Goal: Task Accomplishment & Management: Manage account settings

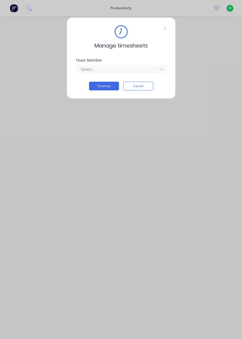
click at [133, 58] on div "Manage timesheets Team Member Select... Continue Cancel" at bounding box center [121, 58] width 109 height 82
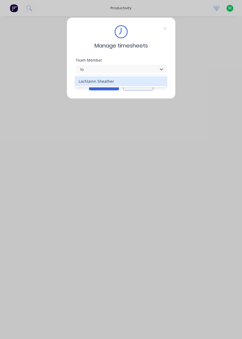
click at [111, 83] on div "Lochlainn Sheather" at bounding box center [120, 81] width 91 height 10
type input "lo"
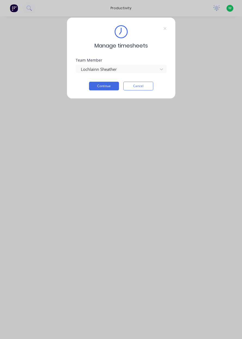
click at [101, 88] on button "Continue" at bounding box center [104, 86] width 30 height 9
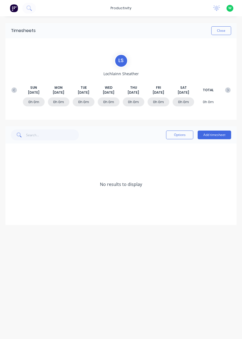
click at [211, 133] on button "Add timesheet" at bounding box center [213, 135] width 33 height 9
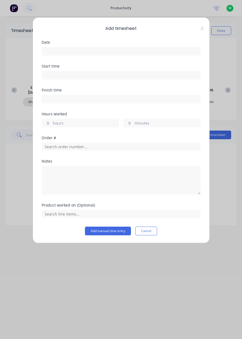
click at [81, 49] on input at bounding box center [121, 51] width 158 height 8
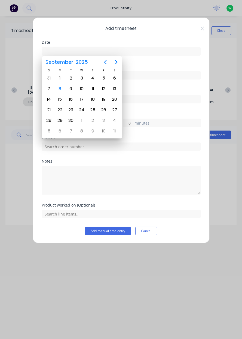
click at [107, 79] on div "5" at bounding box center [103, 78] width 8 height 8
type input "[DATE]"
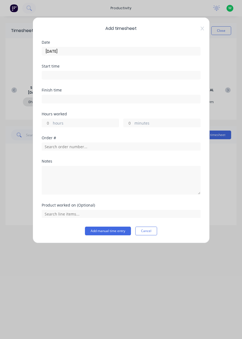
click at [46, 126] on input "hours" at bounding box center [47, 123] width 10 height 8
type input "6"
click at [99, 148] on input "text" at bounding box center [121, 147] width 159 height 8
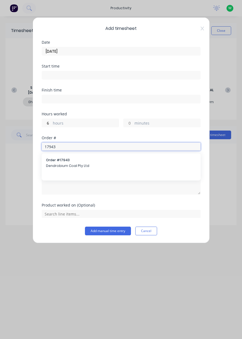
type input "17943"
click at [82, 164] on span "Dendrobium Coal Pty Ltd" at bounding box center [121, 166] width 150 height 5
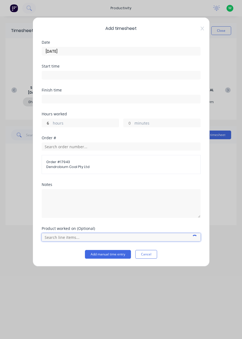
click at [65, 238] on input "text" at bounding box center [121, 237] width 159 height 8
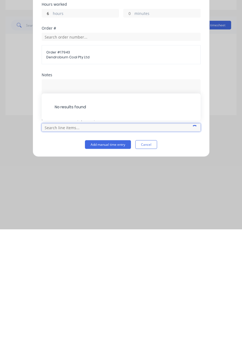
click at [79, 238] on input "text" at bounding box center [121, 237] width 159 height 8
click at [65, 238] on input "text" at bounding box center [121, 237] width 159 height 8
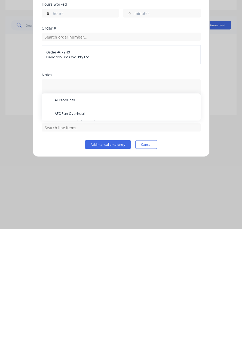
click at [80, 222] on span "AFC Pan Overhaul" at bounding box center [125, 223] width 141 height 5
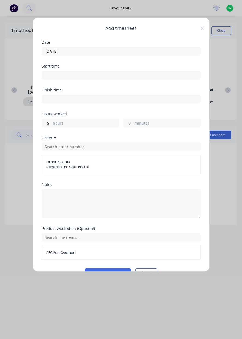
click at [93, 271] on div "Add manual time entry Cancel" at bounding box center [121, 273] width 159 height 9
click at [100, 271] on button "Add manual time entry" at bounding box center [108, 273] width 46 height 9
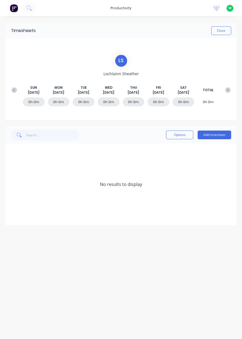
click at [216, 136] on button "Add timesheet" at bounding box center [213, 135] width 33 height 9
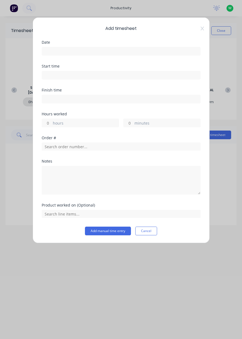
click at [123, 53] on input at bounding box center [121, 51] width 158 height 8
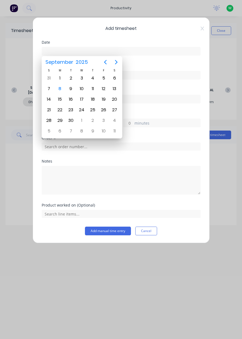
click at [102, 79] on div "5" at bounding box center [103, 78] width 8 height 8
type input "[DATE]"
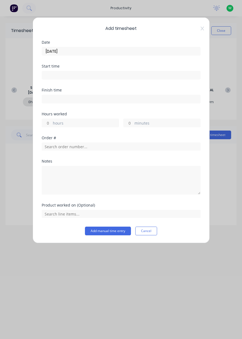
click at [48, 124] on input "hours" at bounding box center [47, 123] width 10 height 8
type input "2"
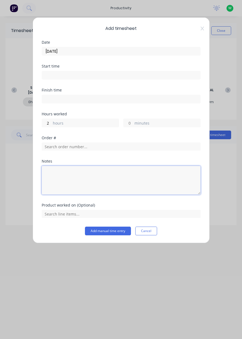
click at [60, 171] on textarea at bounding box center [121, 180] width 159 height 29
type textarea "Fathers day breakfast"
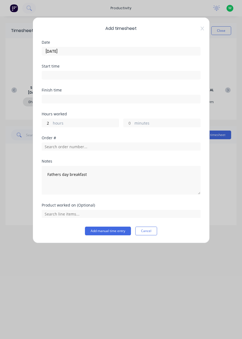
click at [119, 227] on button "Add manual time entry" at bounding box center [108, 231] width 46 height 9
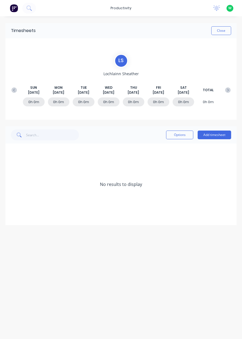
click at [10, 92] on button at bounding box center [14, 90] width 11 height 10
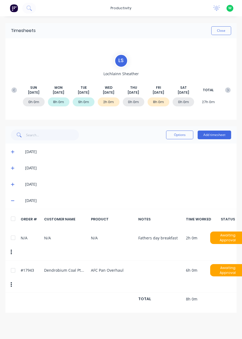
click at [132, 103] on div "0h 0m" at bounding box center [134, 102] width 22 height 9
click at [12, 183] on icon at bounding box center [13, 185] width 4 height 4
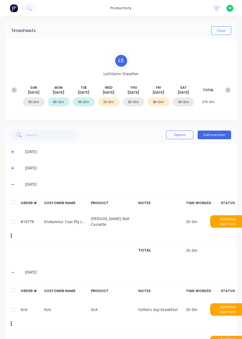
click at [12, 167] on icon at bounding box center [12, 168] width 3 height 3
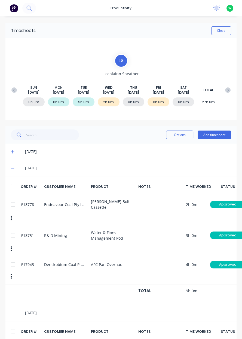
click at [15, 171] on span at bounding box center [13, 167] width 5 height 5
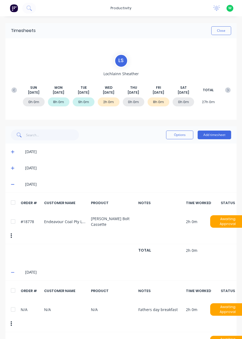
scroll to position [11, 0]
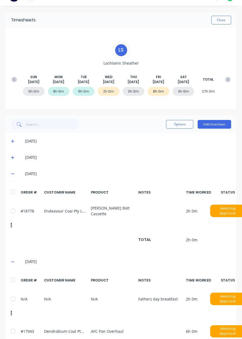
click at [219, 123] on button "Add timesheet" at bounding box center [213, 124] width 33 height 9
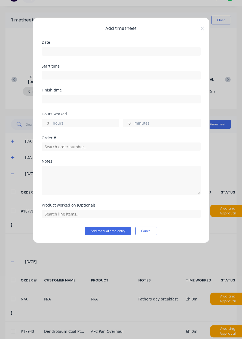
click at [46, 125] on input "hours" at bounding box center [47, 123] width 10 height 8
click at [202, 29] on icon at bounding box center [201, 29] width 3 height 4
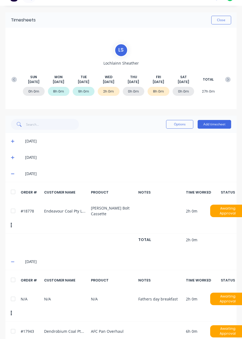
click at [15, 174] on span at bounding box center [13, 173] width 5 height 5
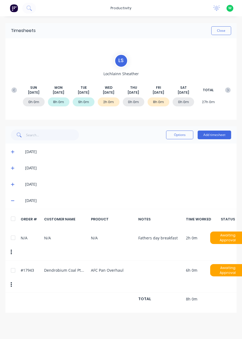
click at [17, 160] on div "[DATE]" at bounding box center [120, 168] width 231 height 16
click at [19, 171] on div "[DATE]" at bounding box center [123, 168] width 214 height 6
click at [16, 168] on div "[DATE]" at bounding box center [123, 168] width 214 height 6
click at [12, 168] on icon at bounding box center [12, 168] width 3 height 3
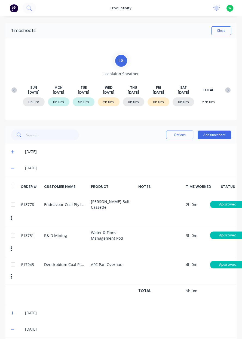
click at [221, 135] on button "Add timesheet" at bounding box center [213, 135] width 33 height 9
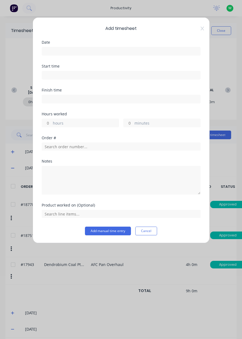
click at [48, 123] on input "hours" at bounding box center [47, 123] width 10 height 8
type input "8"
click at [85, 146] on input "text" at bounding box center [121, 147] width 159 height 8
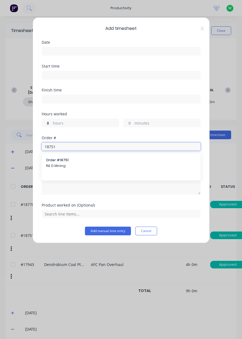
type input "18751"
click at [80, 164] on span "R& D Mining" at bounding box center [121, 166] width 150 height 5
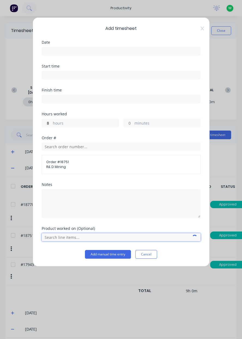
click at [74, 236] on input "text" at bounding box center [121, 237] width 159 height 8
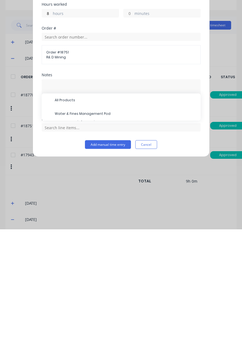
click at [98, 224] on span "Water & Fines Management Pod" at bounding box center [125, 223] width 141 height 5
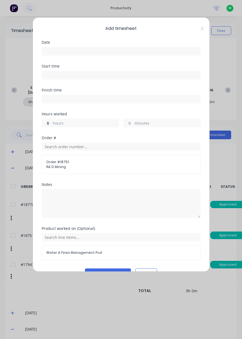
click at [60, 53] on input at bounding box center [121, 51] width 158 height 8
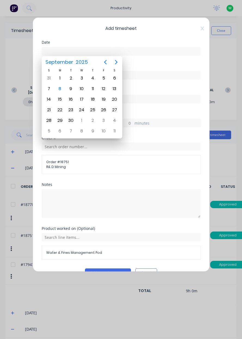
click at [85, 77] on div "3" at bounding box center [81, 78] width 8 height 8
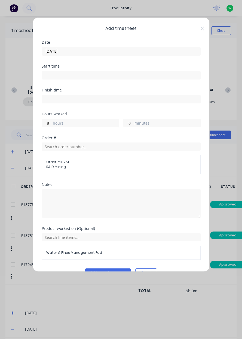
type input "[DATE]"
click at [46, 124] on input "8" at bounding box center [47, 123] width 10 height 8
click at [53, 123] on label "hours" at bounding box center [86, 123] width 66 height 7
click at [51, 123] on input "8" at bounding box center [47, 123] width 10 height 8
click at [49, 123] on input "8" at bounding box center [47, 123] width 10 height 8
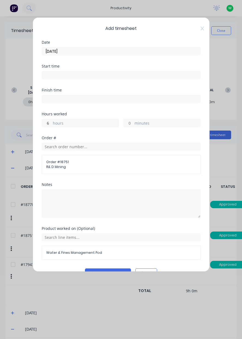
type input "6"
click at [115, 270] on button "Add manual time entry" at bounding box center [108, 273] width 46 height 9
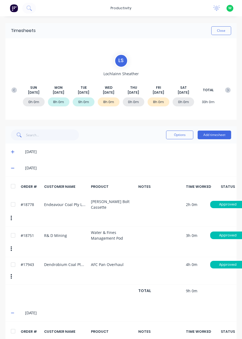
click at [214, 133] on button "Add timesheet" at bounding box center [213, 135] width 33 height 9
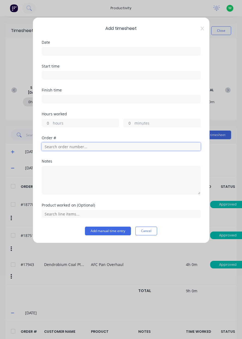
click at [57, 145] on input "text" at bounding box center [121, 147] width 159 height 8
type input "1"
type input "17483"
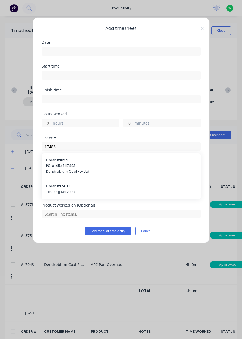
click at [81, 192] on span "Touleng Services" at bounding box center [121, 192] width 150 height 5
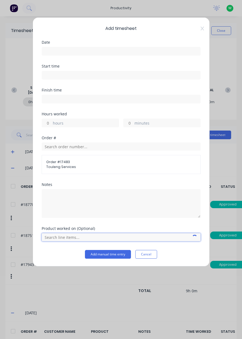
click at [68, 238] on input "text" at bounding box center [121, 237] width 159 height 8
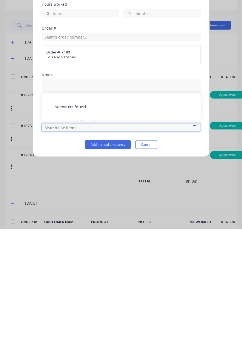
click at [72, 235] on input "text" at bounding box center [121, 237] width 159 height 8
click at [77, 238] on input "text" at bounding box center [121, 237] width 159 height 8
click at [62, 254] on div "Add manual time entry Cancel" at bounding box center [121, 254] width 159 height 9
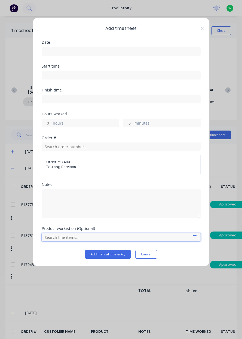
click at [71, 237] on input "text" at bounding box center [121, 237] width 159 height 8
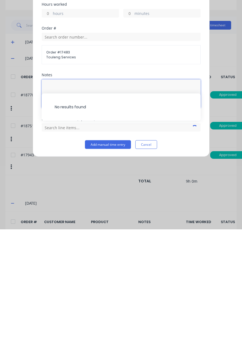
click at [79, 197] on textarea at bounding box center [121, 203] width 159 height 29
type textarea "Clean"
click at [121, 253] on button "Add manual time entry" at bounding box center [108, 254] width 46 height 9
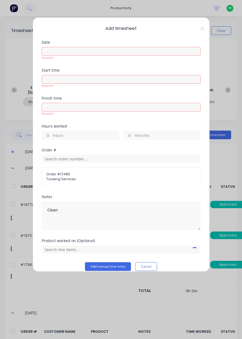
click at [72, 52] on input at bounding box center [121, 51] width 158 height 8
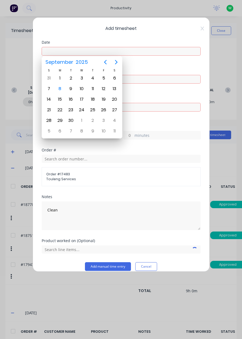
click at [85, 80] on div "3" at bounding box center [81, 78] width 8 height 8
type input "[DATE]"
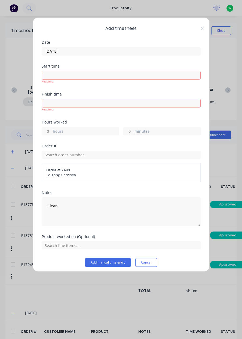
click at [47, 133] on input "hours" at bounding box center [47, 131] width 10 height 8
type input "1"
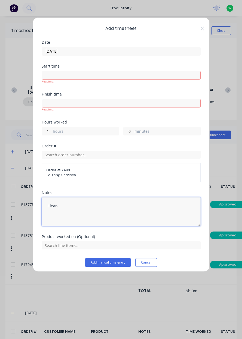
click at [72, 215] on textarea "Clean" at bounding box center [121, 212] width 159 height 29
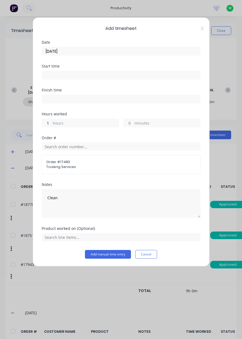
click at [76, 227] on div "Product worked on (Optional)" at bounding box center [121, 229] width 159 height 4
click at [79, 238] on input "text" at bounding box center [121, 237] width 159 height 8
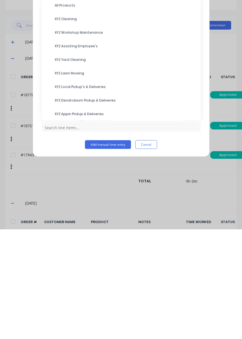
click at [77, 130] on span "XYZ Cleaning" at bounding box center [125, 128] width 141 height 5
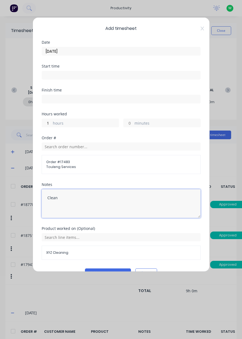
click at [100, 196] on textarea "Clean" at bounding box center [121, 203] width 159 height 29
type textarea "Clean booth"
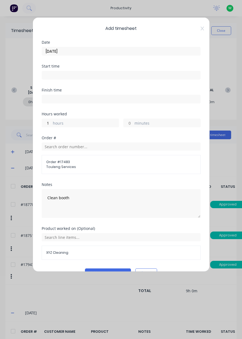
click at [125, 166] on span "Touleng Services" at bounding box center [120, 167] width 149 height 5
click at [120, 270] on button "Add manual time entry" at bounding box center [108, 273] width 46 height 9
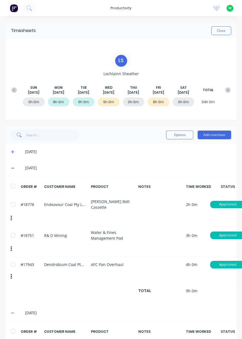
click at [137, 106] on div "0h 0m 8h 0m 9h 0m 9h 0m 0h 0m 8h 0m 0h 0m 34h 0m" at bounding box center [121, 103] width 224 height 16
click at [215, 138] on button "Add timesheet" at bounding box center [213, 135] width 33 height 9
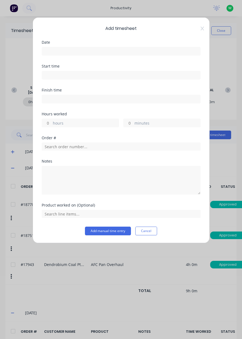
click at [105, 281] on div "Add timesheet Date Start time Finish time Hours worked hours minutes Order # No…" at bounding box center [121, 169] width 242 height 339
click at [201, 27] on icon at bounding box center [201, 29] width 3 height 4
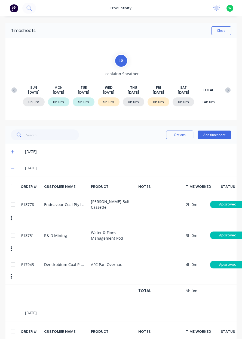
click at [211, 137] on button "Add timesheet" at bounding box center [213, 135] width 33 height 9
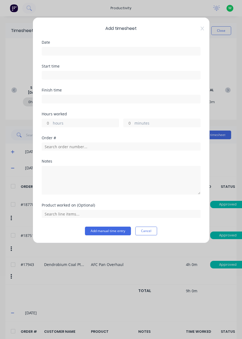
click at [47, 124] on input "hours" at bounding box center [47, 123] width 10 height 8
type input "2"
click at [80, 54] on input at bounding box center [121, 51] width 158 height 8
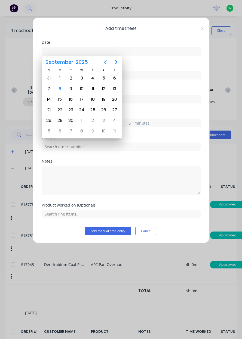
click at [96, 79] on div "4" at bounding box center [93, 78] width 8 height 8
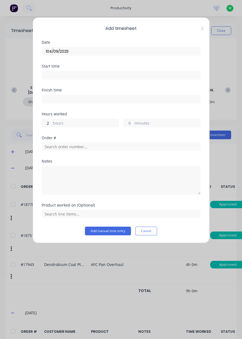
type input "[DATE]"
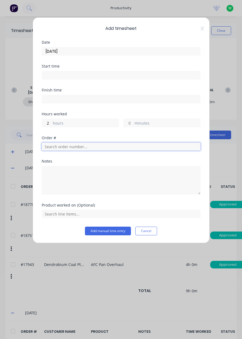
click at [69, 146] on input "text" at bounding box center [121, 147] width 159 height 8
type input "18751"
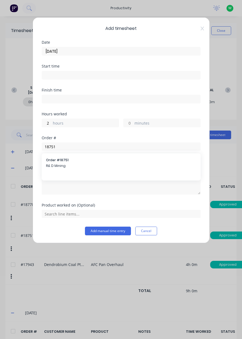
click at [91, 166] on span "R& D Mining" at bounding box center [121, 166] width 150 height 5
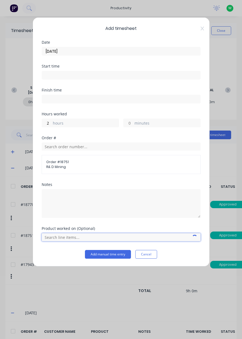
click at [83, 237] on input "text" at bounding box center [121, 237] width 159 height 8
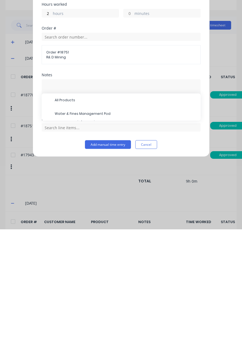
click at [92, 221] on span "Water & Fines Management Pod" at bounding box center [125, 223] width 141 height 5
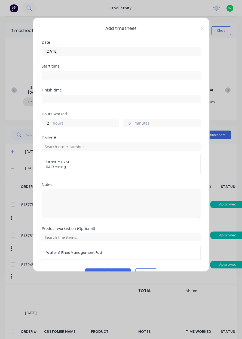
click at [115, 272] on div "Add timesheet Date [DATE] Start time Finish time Hours worked 2 hours minutes O…" at bounding box center [121, 169] width 242 height 339
click at [117, 271] on button "Add manual time entry" at bounding box center [108, 273] width 46 height 9
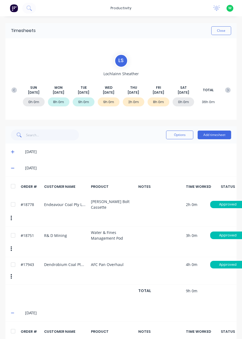
click at [13, 158] on div "[DATE]" at bounding box center [120, 152] width 231 height 16
click at [11, 152] on icon at bounding box center [13, 152] width 4 height 4
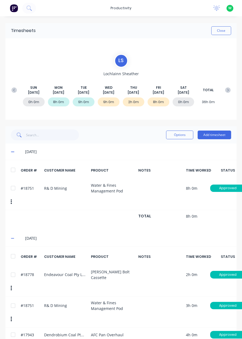
click at [13, 152] on icon at bounding box center [12, 152] width 3 height 1
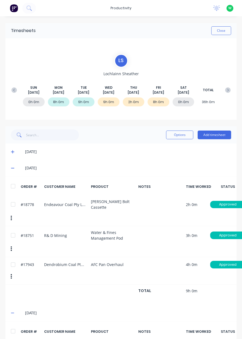
click at [212, 135] on button "Add timesheet" at bounding box center [213, 135] width 33 height 9
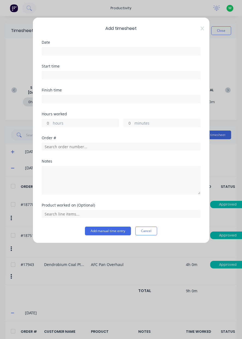
click at [49, 275] on div "Add timesheet Date Start time Finish time Hours worked hours minutes Order # No…" at bounding box center [121, 169] width 242 height 339
click at [207, 22] on div "Add timesheet Date Start time Finish time Hours worked hours minutes Order # No…" at bounding box center [121, 130] width 177 height 226
click at [208, 32] on div "Add timesheet Date Start time Finish time Hours worked hours minutes Order # No…" at bounding box center [121, 130] width 177 height 226
click at [202, 29] on icon at bounding box center [201, 28] width 3 height 4
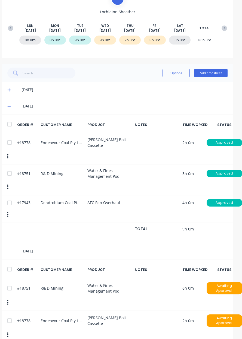
scroll to position [0, 4]
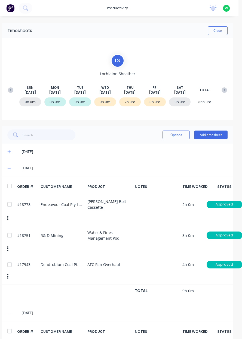
click at [12, 152] on span at bounding box center [9, 151] width 5 height 5
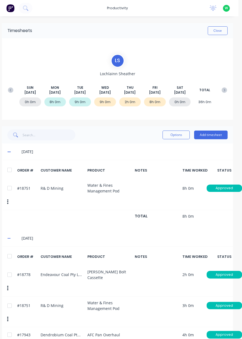
click at [7, 88] on button at bounding box center [10, 90] width 11 height 10
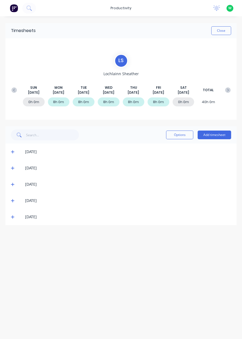
scroll to position [0, 0]
click at [15, 218] on span at bounding box center [13, 216] width 5 height 5
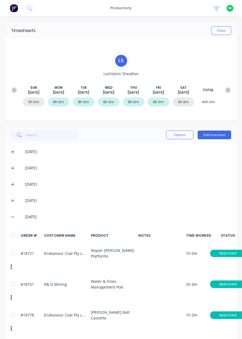
click at [215, 135] on button "Add timesheet" at bounding box center [213, 135] width 33 height 9
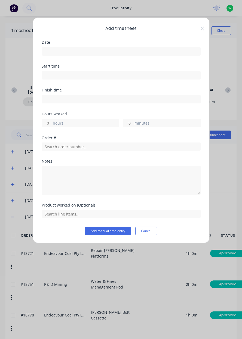
click at [78, 50] on input at bounding box center [121, 51] width 158 height 8
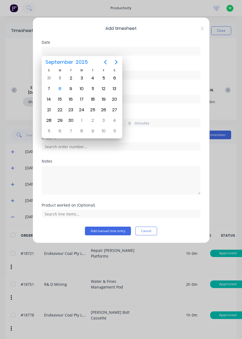
click at [93, 78] on div "4" at bounding box center [93, 78] width 8 height 8
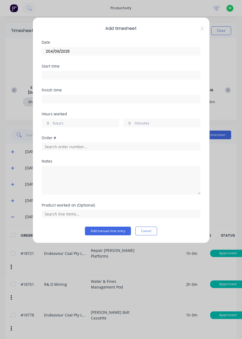
type input "[DATE]"
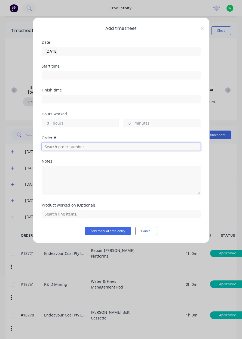
click at [74, 145] on input "text" at bounding box center [121, 147] width 159 height 8
type input "18721"
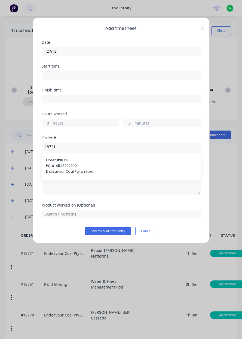
click at [111, 166] on span "PO #: 4543202200" at bounding box center [121, 166] width 150 height 5
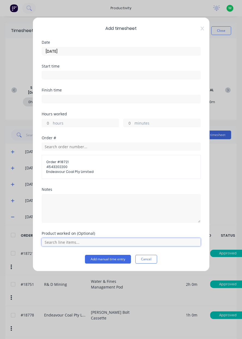
click at [79, 243] on input "text" at bounding box center [121, 242] width 159 height 8
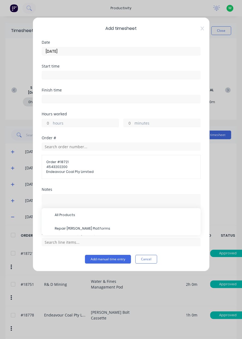
click at [89, 229] on span "Repair [PERSON_NAME] Platforms" at bounding box center [125, 228] width 141 height 5
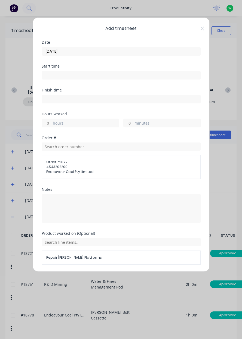
click at [47, 123] on input "hours" at bounding box center [47, 123] width 10 height 8
type input "2"
click at [185, 229] on div "Notes" at bounding box center [121, 210] width 159 height 44
click at [108, 278] on button "Add manual time entry" at bounding box center [108, 278] width 46 height 9
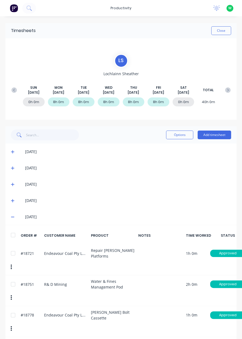
click at [230, 91] on icon at bounding box center [227, 90] width 5 height 5
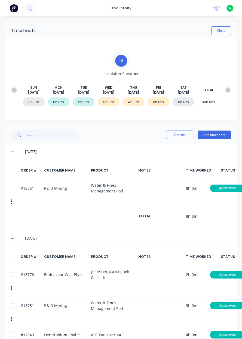
click at [224, 134] on button "Add timesheet" at bounding box center [213, 135] width 33 height 9
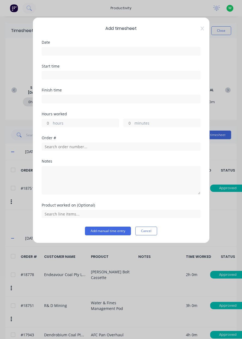
click at [53, 121] on label "hours" at bounding box center [86, 123] width 66 height 7
click at [51, 121] on input "hours" at bounding box center [47, 123] width 10 height 8
type input "6"
click at [67, 49] on input at bounding box center [121, 51] width 158 height 8
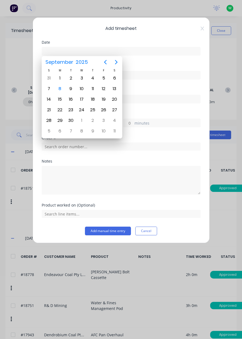
click at [95, 79] on div "4" at bounding box center [93, 78] width 8 height 8
type input "[DATE]"
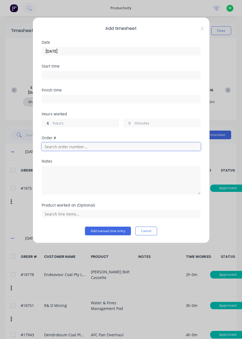
click at [56, 144] on input "text" at bounding box center [121, 147] width 159 height 8
type input "17943"
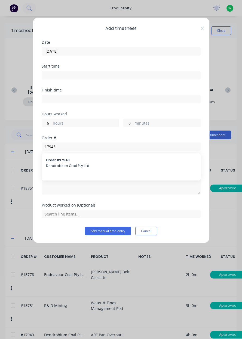
click at [96, 161] on span "Order # 17943" at bounding box center [121, 160] width 150 height 5
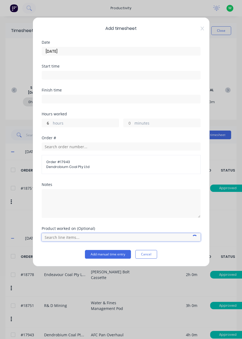
click at [68, 239] on input "text" at bounding box center [121, 237] width 159 height 8
click at [77, 237] on input "text" at bounding box center [121, 237] width 159 height 8
click at [66, 234] on input "text" at bounding box center [121, 237] width 159 height 8
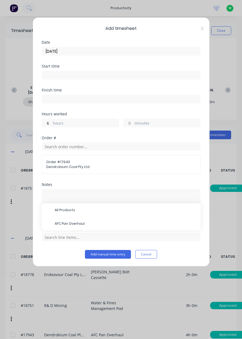
click at [69, 225] on span "AFC Pan Overhaul" at bounding box center [125, 223] width 141 height 5
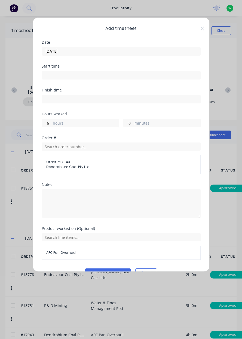
click at [115, 273] on button "Add manual time entry" at bounding box center [108, 273] width 46 height 9
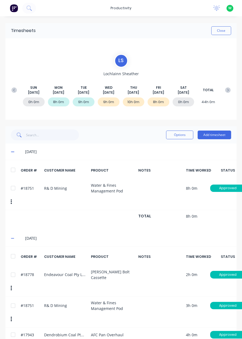
click at [16, 238] on span at bounding box center [13, 238] width 5 height 5
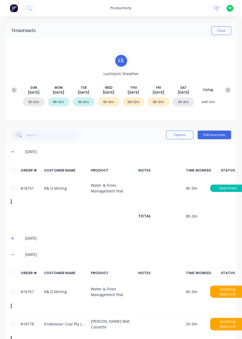
click at [14, 153] on icon at bounding box center [13, 152] width 4 height 4
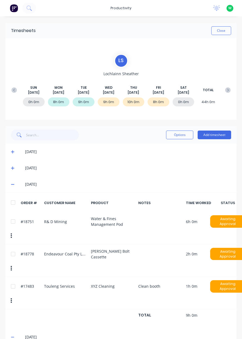
click at [215, 136] on button "Add timesheet" at bounding box center [213, 135] width 33 height 9
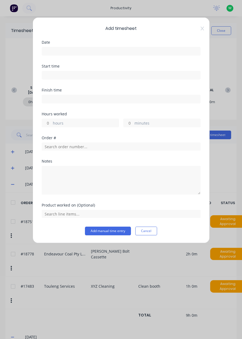
click at [49, 124] on input "hours" at bounding box center [47, 123] width 10 height 8
type input "5"
click at [59, 53] on input at bounding box center [121, 51] width 158 height 8
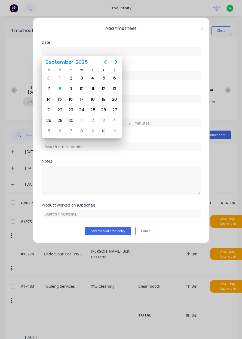
click at [91, 80] on div "4" at bounding box center [93, 78] width 8 height 8
type input "[DATE]"
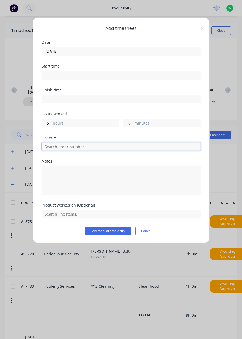
click at [90, 144] on input "text" at bounding box center [121, 147] width 159 height 8
type input "17943"
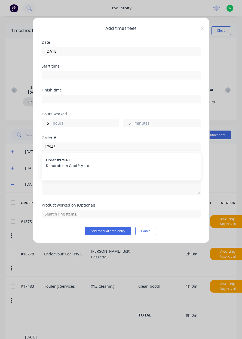
click at [77, 161] on span "Order # 17943" at bounding box center [121, 160] width 150 height 5
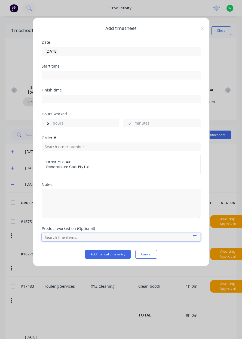
click at [56, 239] on input "text" at bounding box center [121, 237] width 159 height 8
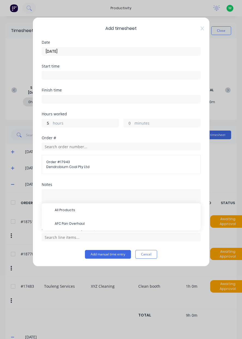
click at [63, 224] on span "AFC Pan Overhaul" at bounding box center [125, 223] width 141 height 5
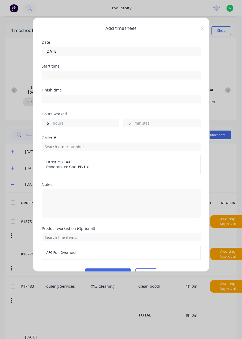
click at [112, 271] on button "Add manual time entry" at bounding box center [108, 273] width 46 height 9
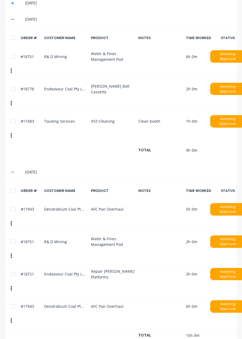
scroll to position [165, 0]
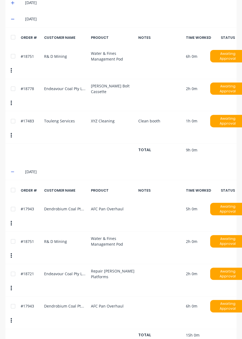
click at [13, 301] on div at bounding box center [13, 306] width 11 height 11
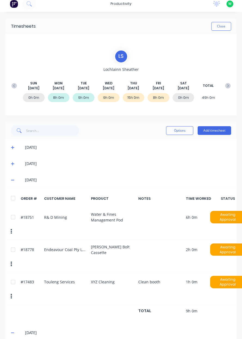
scroll to position [0, 0]
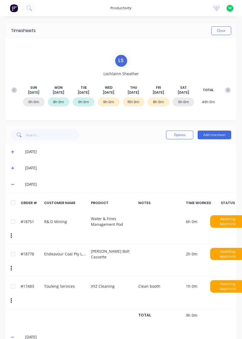
click at [179, 136] on button "Options" at bounding box center [179, 135] width 27 height 9
click at [170, 145] on div "Delete" at bounding box center [167, 149] width 42 height 8
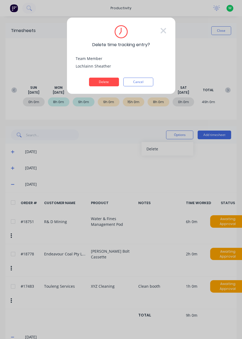
click at [107, 83] on button "Delete" at bounding box center [104, 82] width 30 height 9
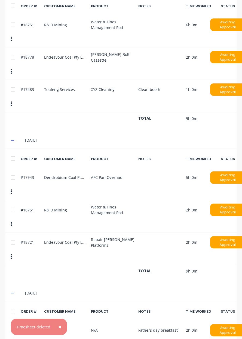
scroll to position [213, 0]
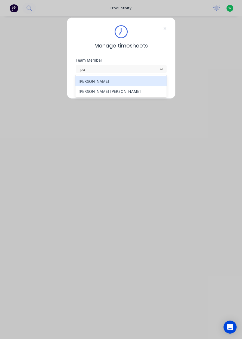
click at [157, 96] on div "[PERSON_NAME] [PERSON_NAME] [PERSON_NAME]" at bounding box center [120, 86] width 91 height 22
click at [140, 95] on div "[PERSON_NAME] [PERSON_NAME]" at bounding box center [120, 91] width 91 height 10
type input "po"
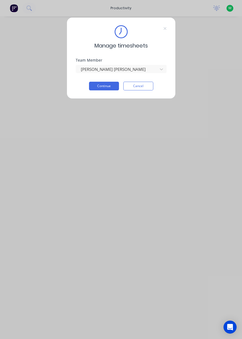
click at [107, 89] on button "Continue" at bounding box center [104, 86] width 30 height 9
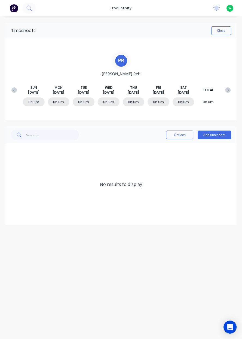
click at [215, 136] on button "Add timesheet" at bounding box center [213, 135] width 33 height 9
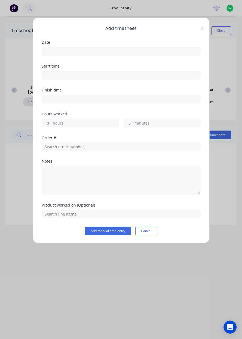
click at [112, 53] on input at bounding box center [121, 51] width 158 height 8
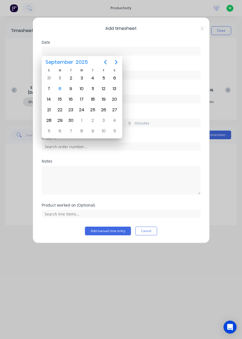
click at [101, 65] on button "Previous page" at bounding box center [105, 62] width 11 height 11
click at [102, 92] on div "8" at bounding box center [103, 89] width 8 height 8
type input "08/08/2025"
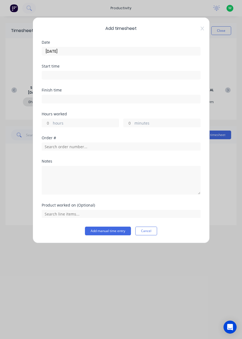
click at [196, 32] on div "Add timesheet Date 08/08/2025 Start time Finish time Hours worked hours minutes…" at bounding box center [121, 130] width 177 height 226
click at [201, 30] on icon at bounding box center [201, 28] width 3 height 4
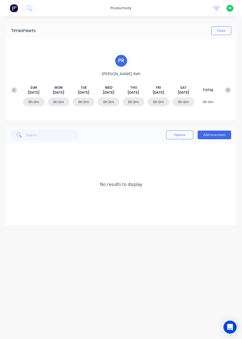
click at [12, 93] on button at bounding box center [14, 90] width 11 height 10
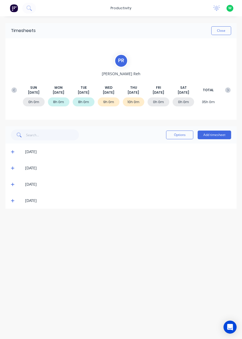
click at [223, 94] on div "SUN Aug 31st MON Sep 1st TUE Sep 2nd WED Sep 3rd THU Sep 4th FRI Sep 5th SAT Se…" at bounding box center [121, 90] width 224 height 10
click at [226, 89] on icon at bounding box center [227, 90] width 5 height 5
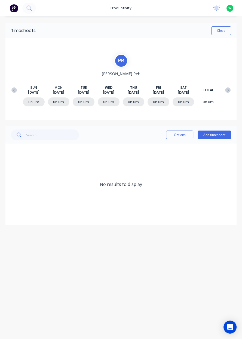
click at [12, 91] on icon at bounding box center [13, 90] width 5 height 5
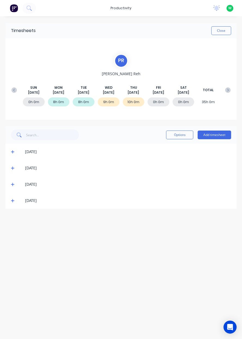
click at [220, 136] on button "Add timesheet" at bounding box center [213, 135] width 33 height 9
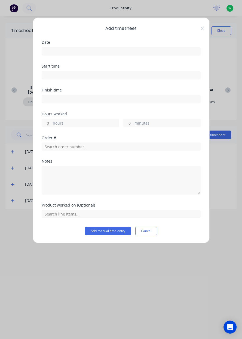
click at [121, 53] on input at bounding box center [121, 51] width 158 height 8
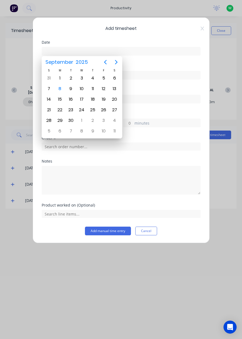
click at [103, 82] on div "5" at bounding box center [103, 78] width 8 height 8
type input "[DATE]"
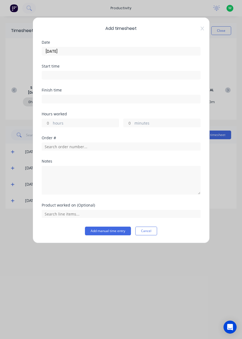
click at [91, 126] on label "hours" at bounding box center [86, 123] width 66 height 7
click at [51, 126] on input "hours" at bounding box center [47, 123] width 10 height 8
type input "8"
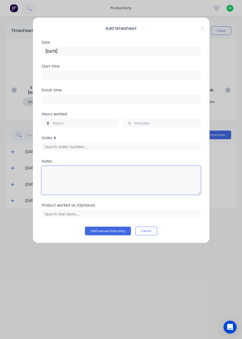
click at [154, 175] on textarea at bounding box center [121, 180] width 159 height 29
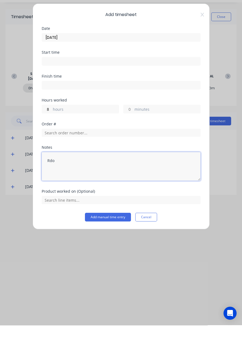
type textarea "Rdo"
click at [118, 231] on button "Add manual time entry" at bounding box center [108, 231] width 46 height 9
